Goal: Information Seeking & Learning: Learn about a topic

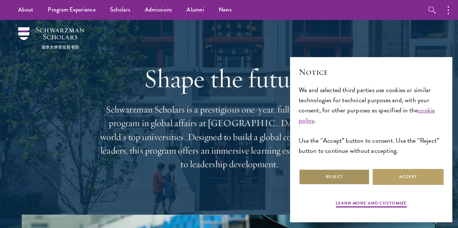
click at [345, 173] on button "Reject" at bounding box center [334, 177] width 71 height 16
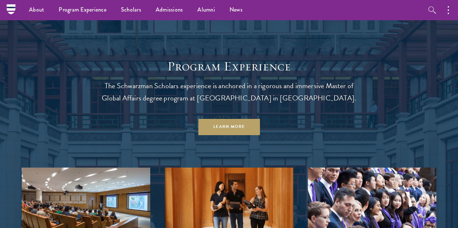
scroll to position [362, 0]
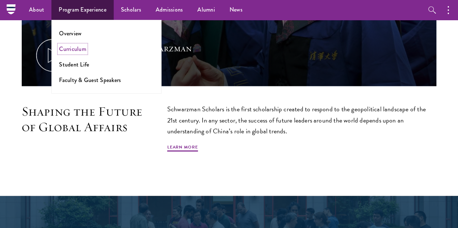
click at [75, 47] on link "Curriculum" at bounding box center [72, 49] width 27 height 8
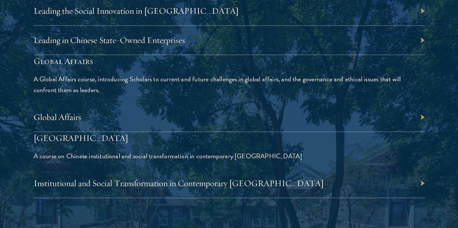
scroll to position [1665, 0]
